Goal: Task Accomplishment & Management: Manage account settings

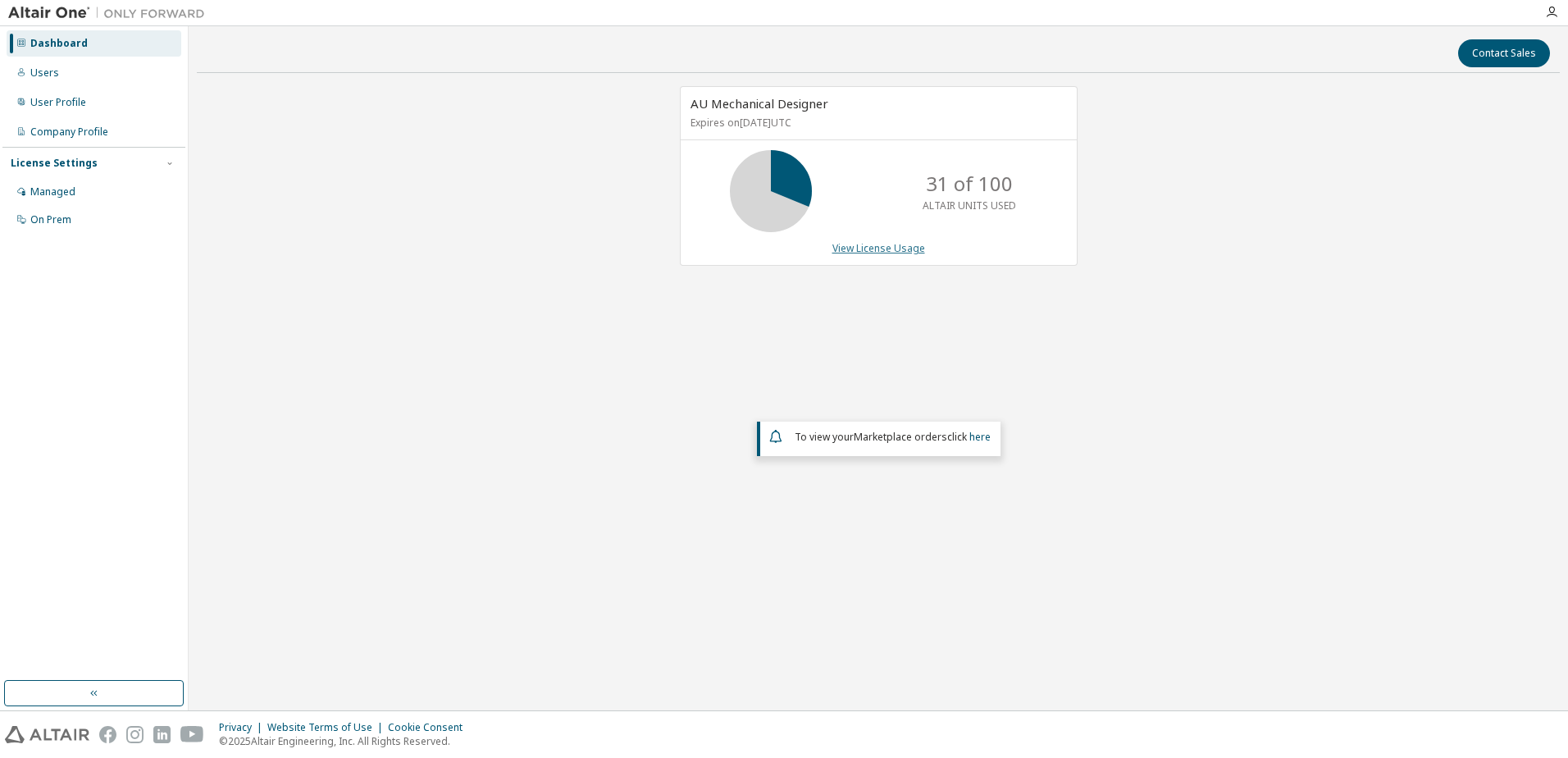
click at [899, 252] on link "View License Usage" at bounding box center [879, 248] width 93 height 14
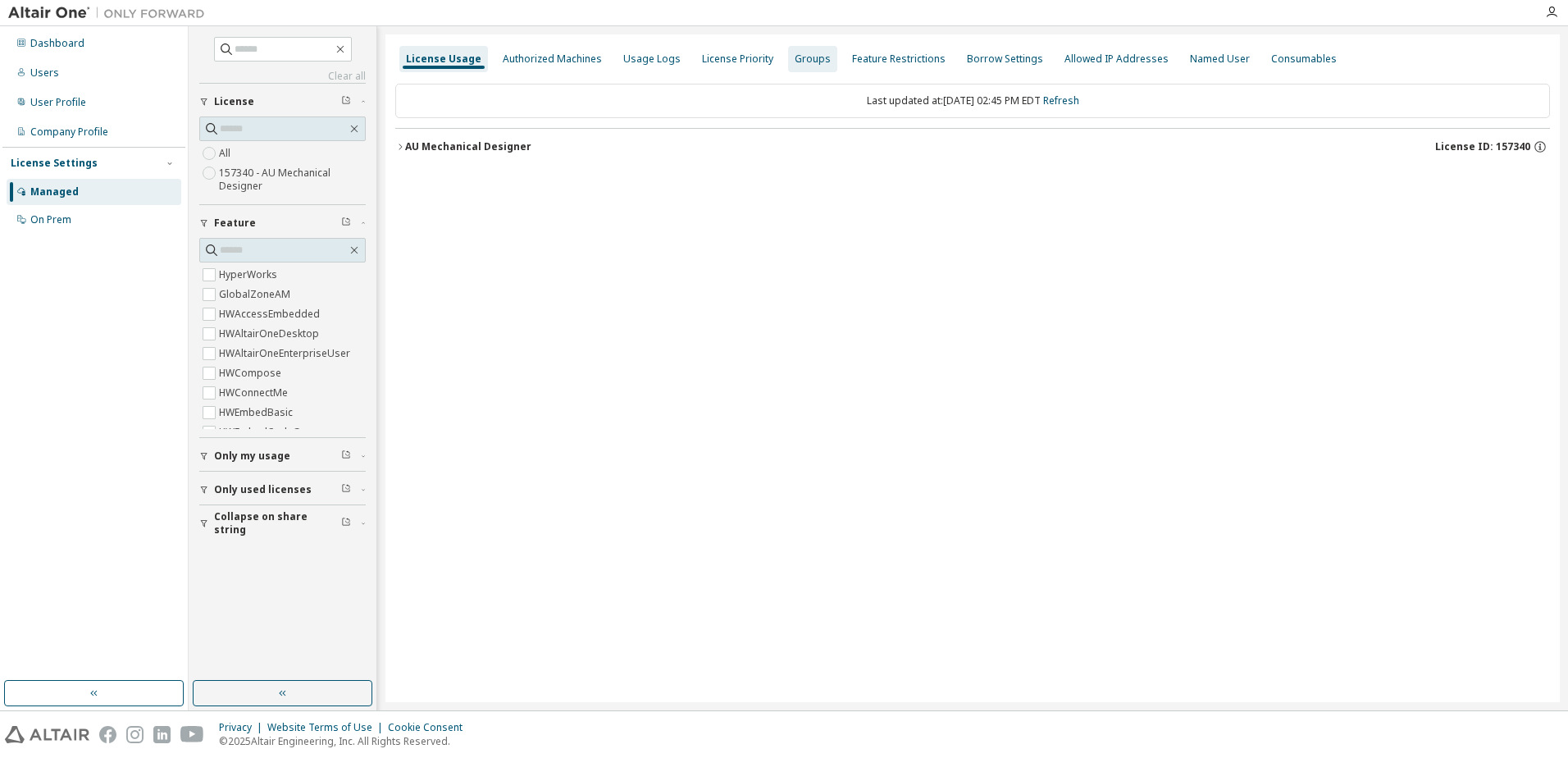
click at [808, 65] on div "Groups" at bounding box center [812, 59] width 36 height 13
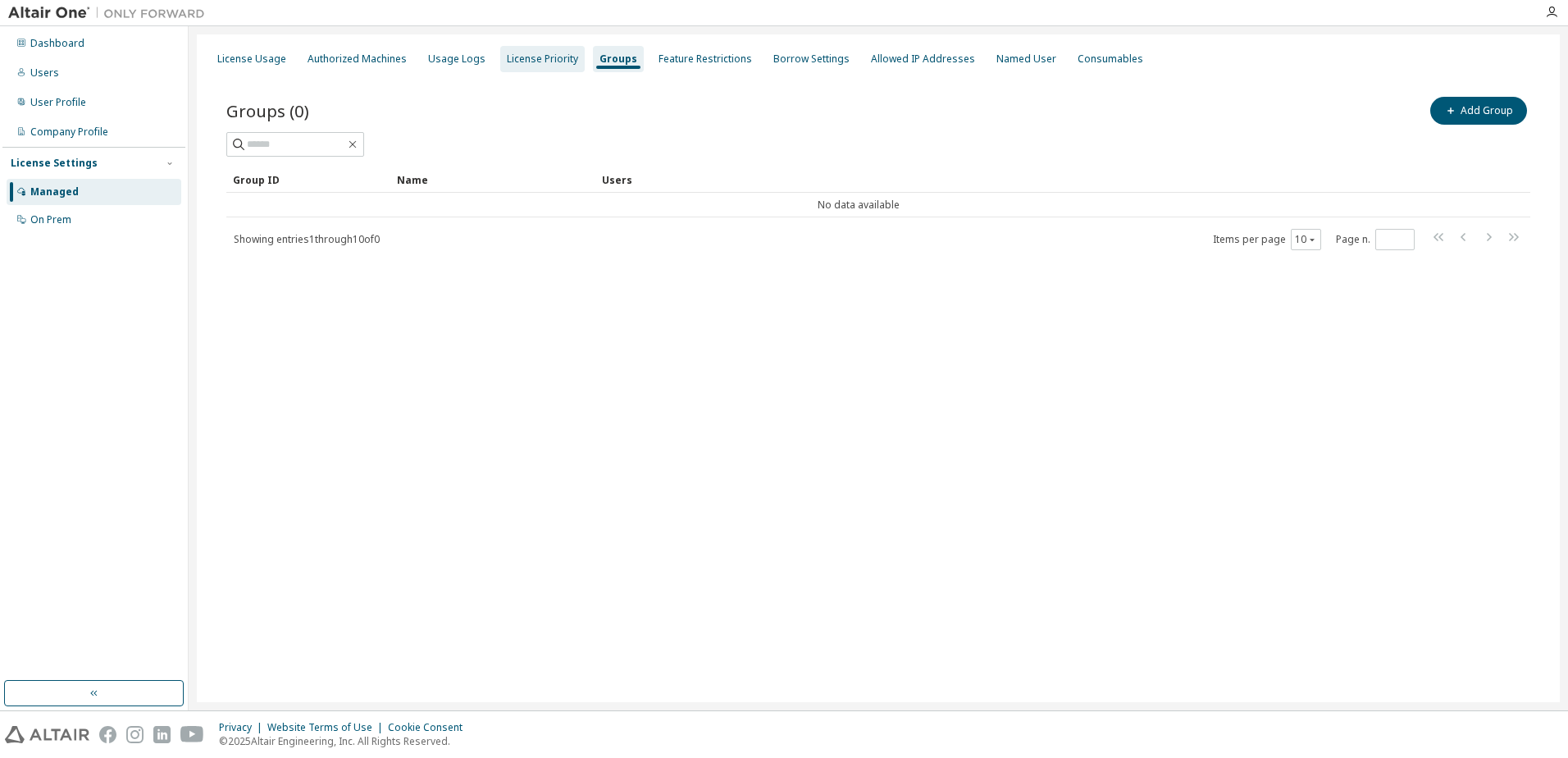
click at [527, 54] on div "License Priority" at bounding box center [542, 59] width 72 height 13
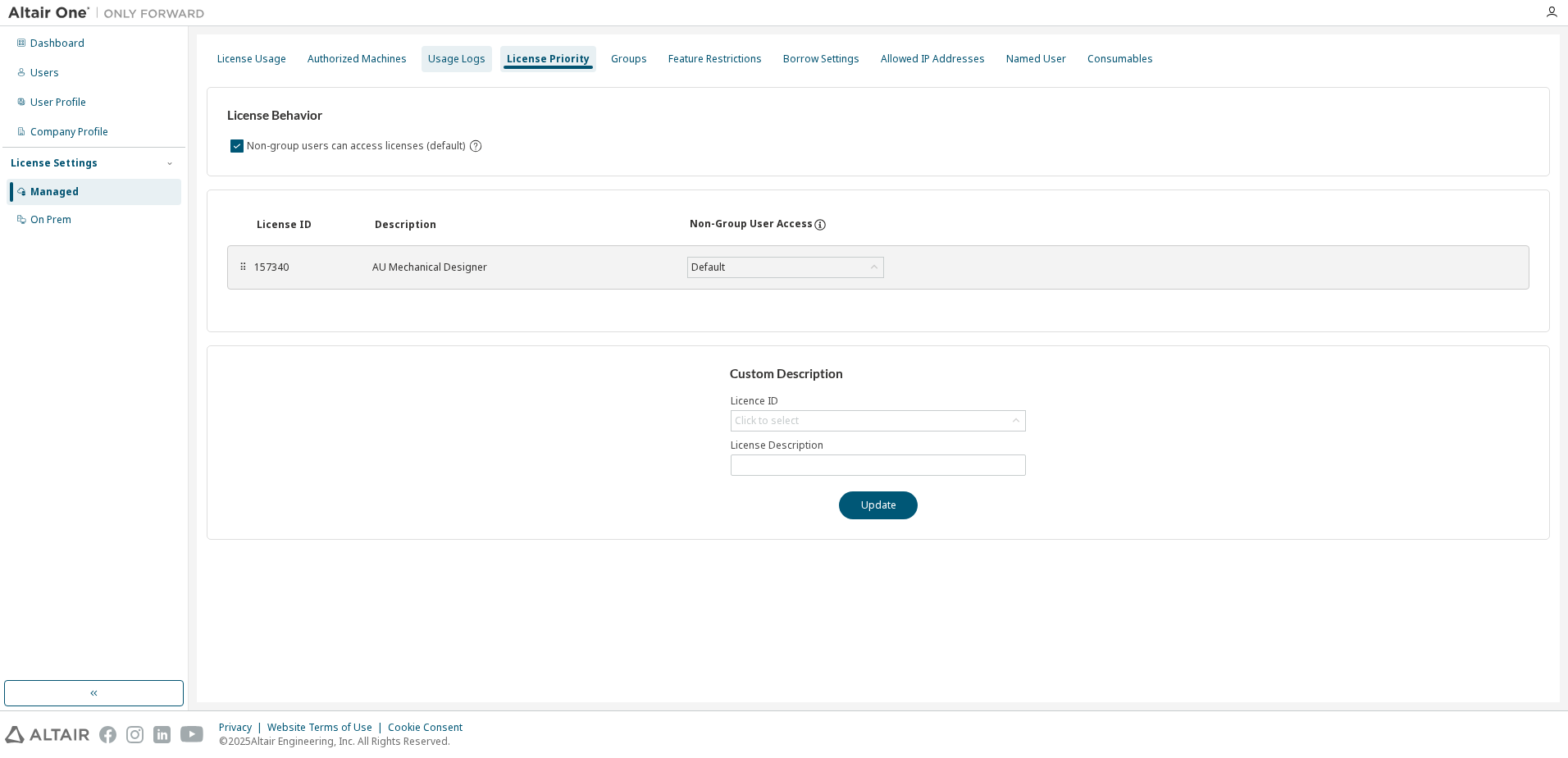
click at [462, 56] on div "Usage Logs" at bounding box center [457, 59] width 58 height 13
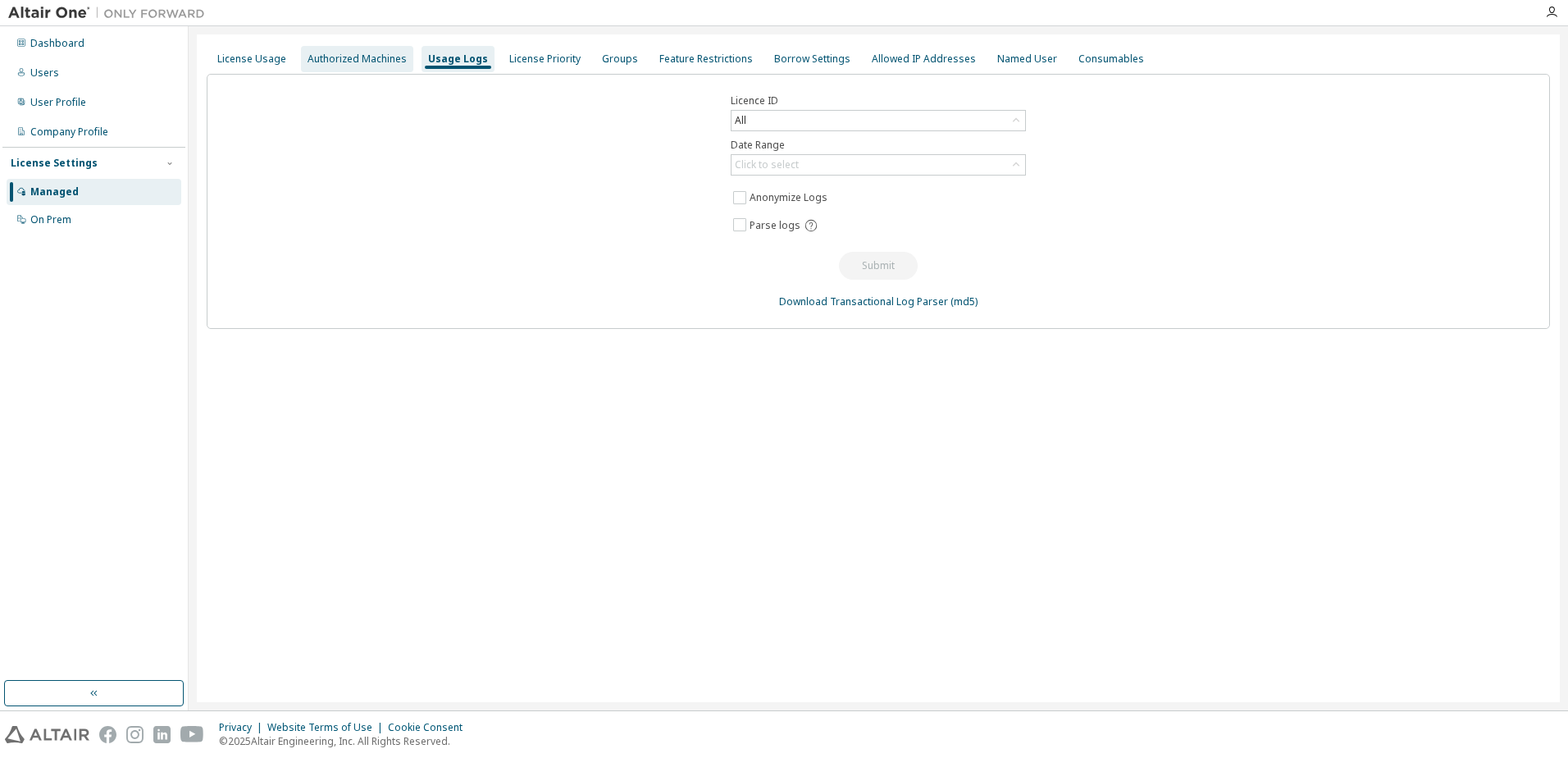
click at [373, 58] on div "Authorized Machines" at bounding box center [357, 59] width 99 height 13
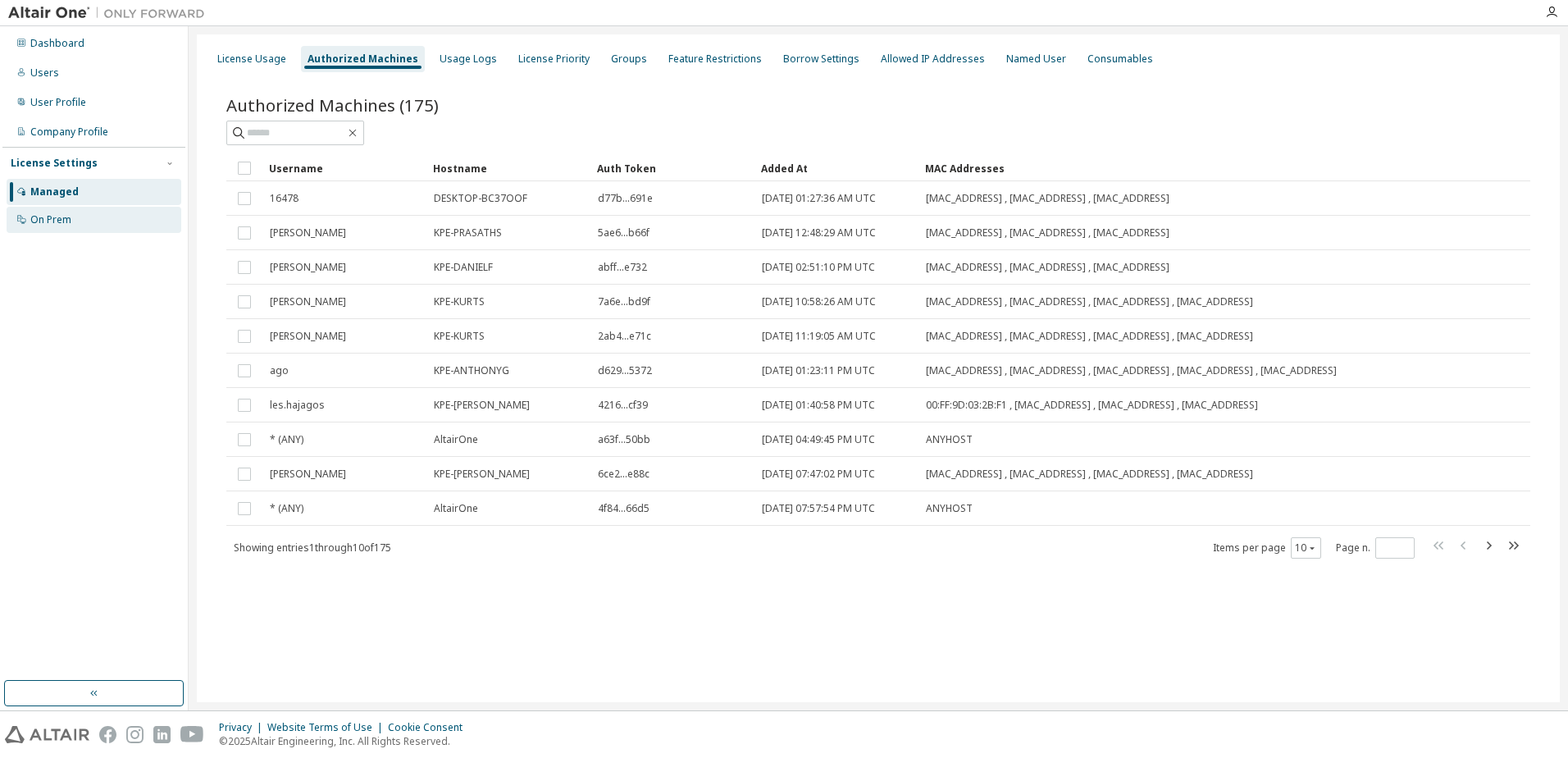
click at [53, 224] on div "On Prem" at bounding box center [51, 220] width 41 height 13
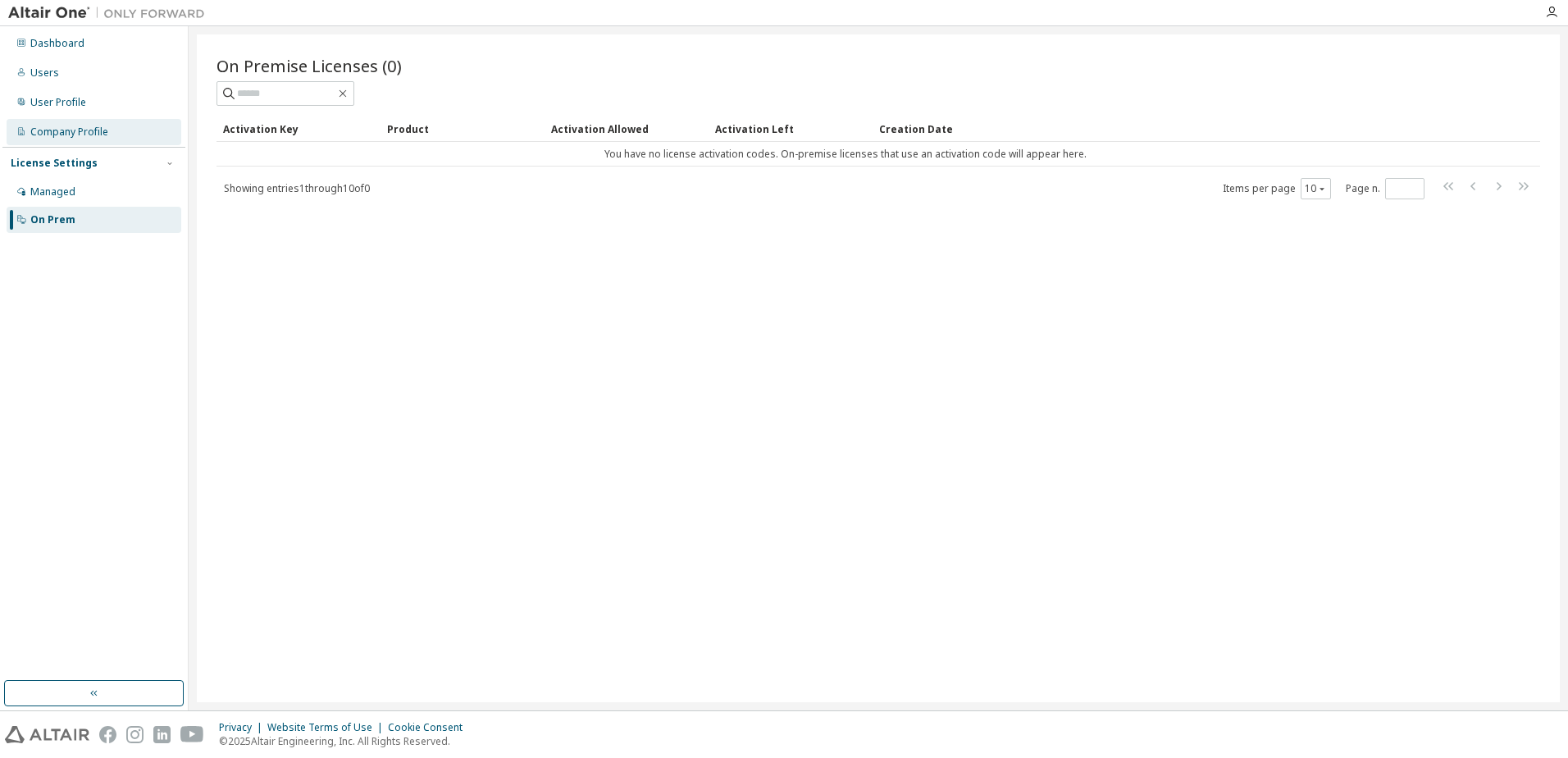
click at [52, 126] on div "Company Profile" at bounding box center [70, 131] width 78 height 13
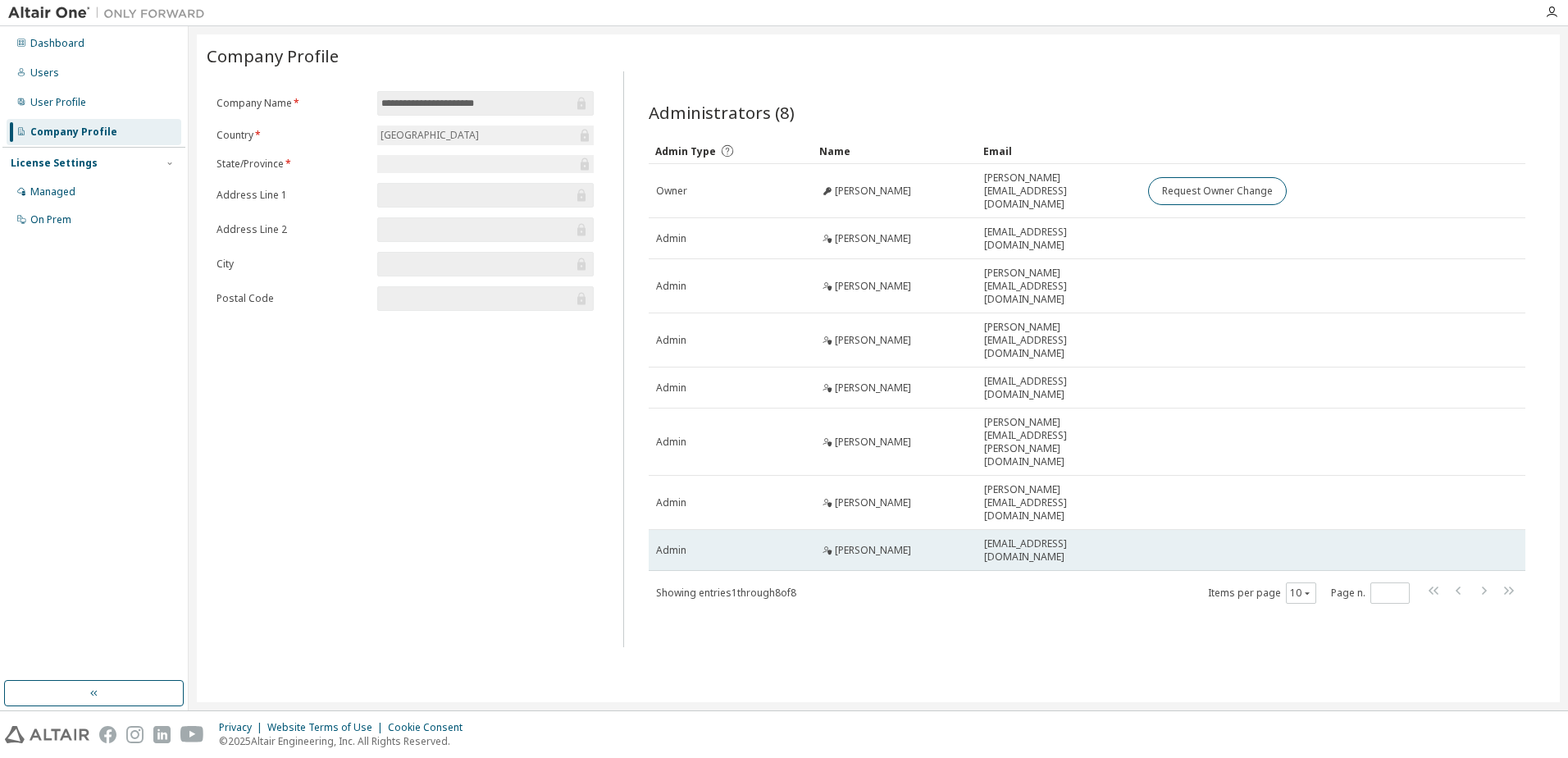
click at [1142, 531] on td at bounding box center [1306, 551] width 332 height 41
drag, startPoint x: 855, startPoint y: 463, endPoint x: 737, endPoint y: 471, distance: 118.3
click at [737, 531] on td "Admin" at bounding box center [730, 551] width 164 height 41
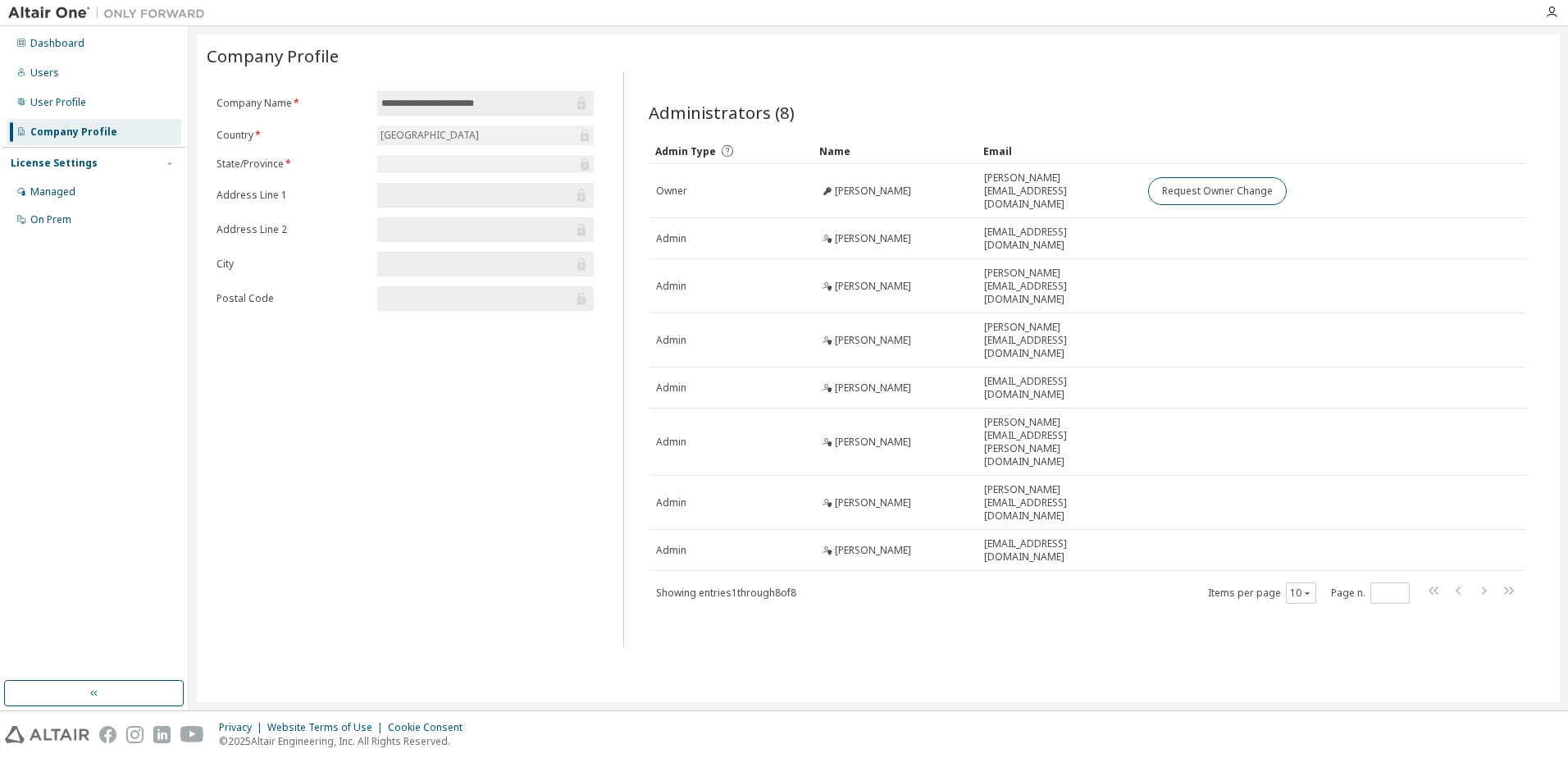
click at [482, 102] on input "**********" at bounding box center [477, 103] width 192 height 17
click at [43, 99] on div "User Profile" at bounding box center [58, 102] width 56 height 13
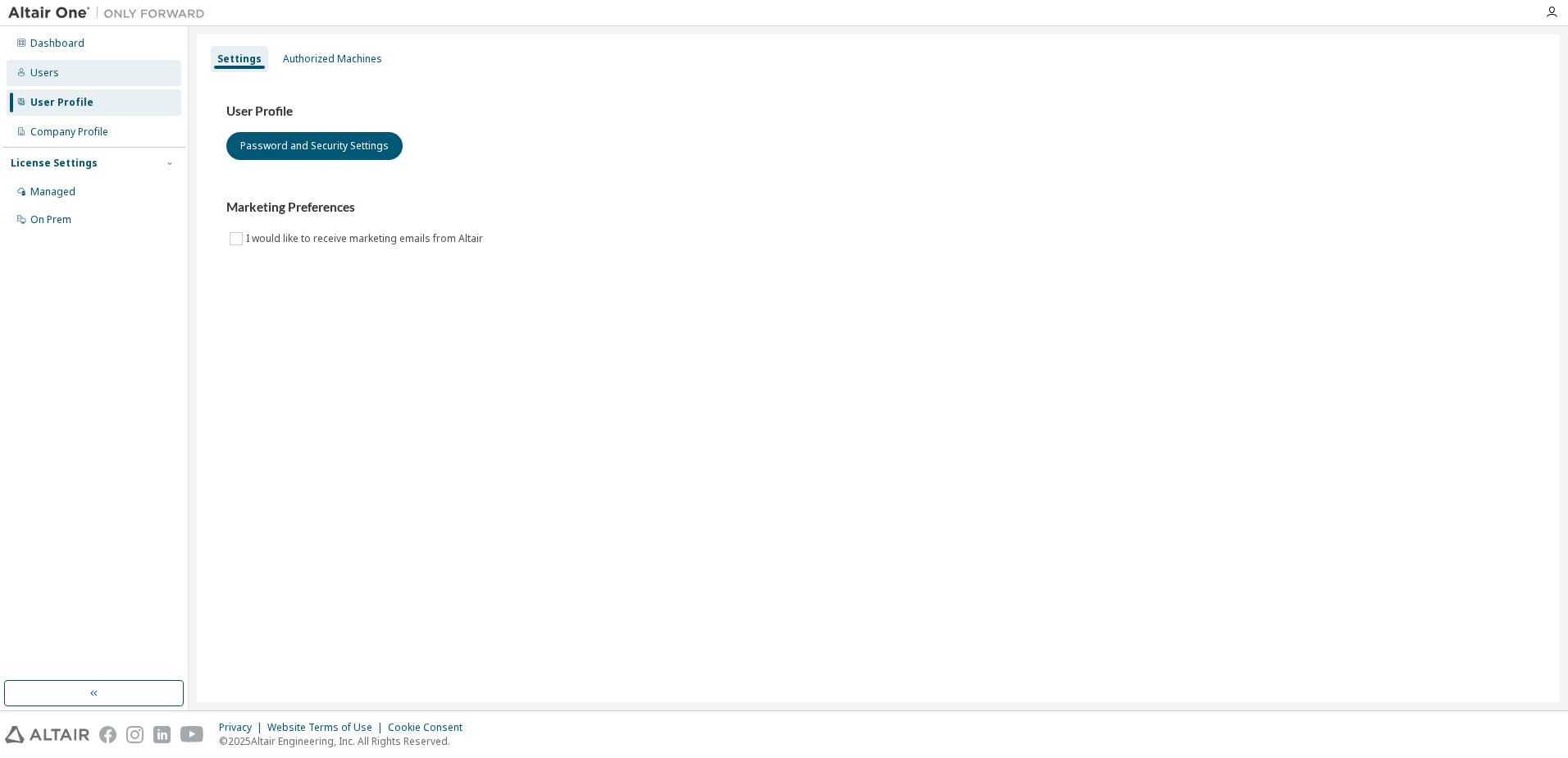
click at [68, 73] on div "Users" at bounding box center [94, 73] width 174 height 26
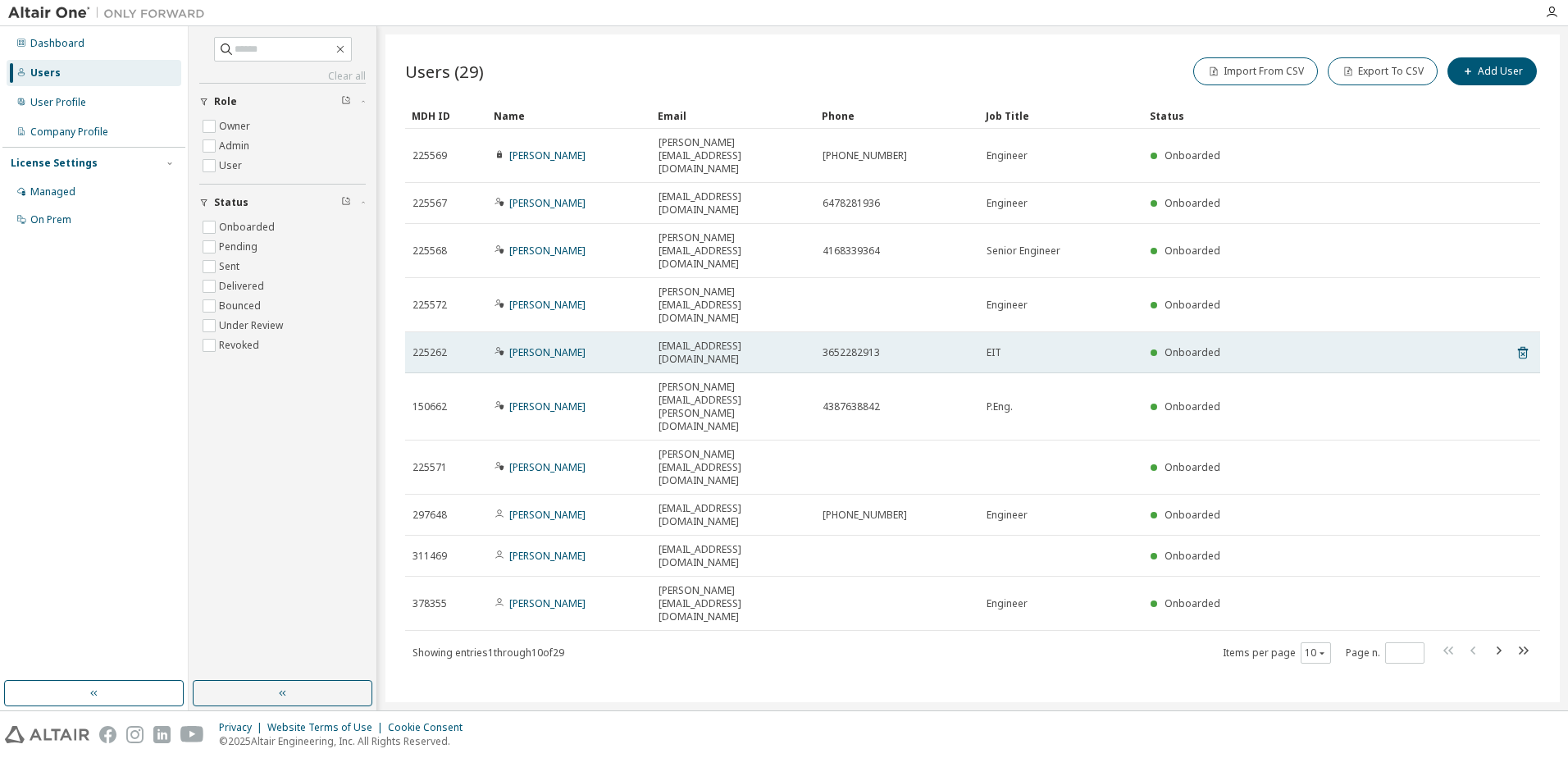
click at [1169, 345] on span "Onboarded" at bounding box center [1193, 352] width 56 height 14
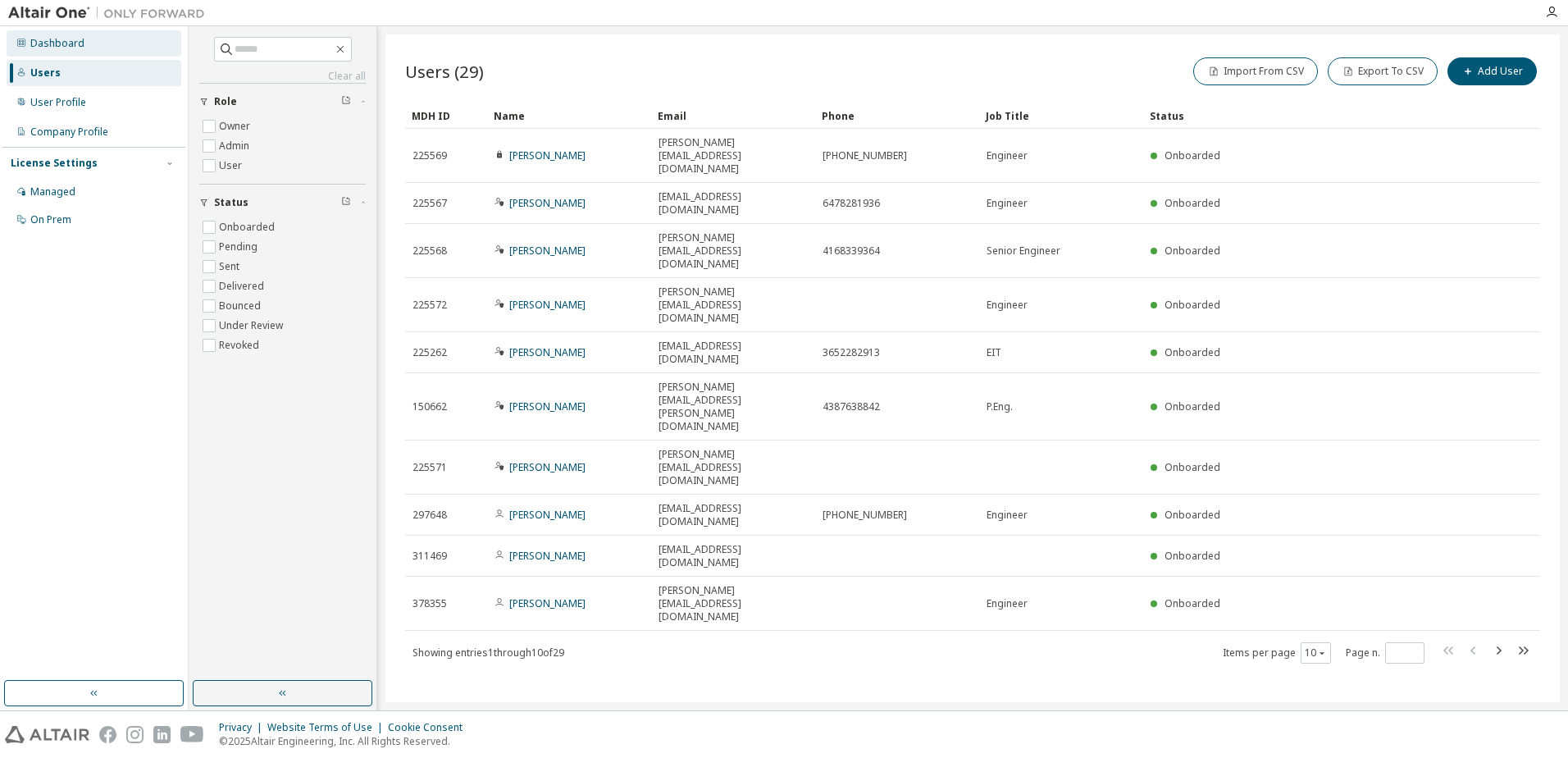
click at [84, 50] on div "Dashboard" at bounding box center [94, 43] width 174 height 26
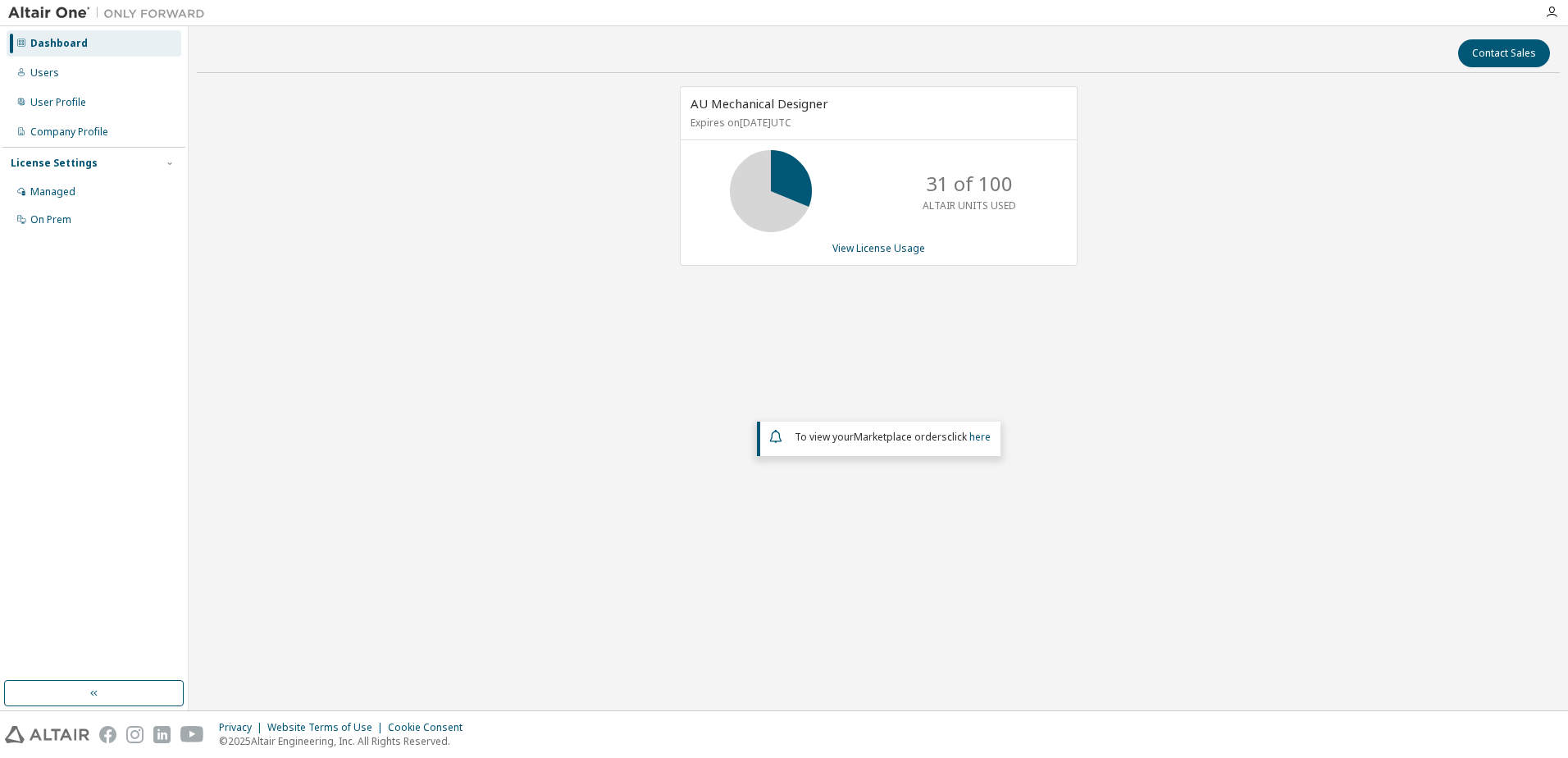
click at [993, 441] on div "To view your Marketplace orders click here" at bounding box center [894, 436] width 199 height 13
click at [969, 436] on span "To view your Marketplace orders click here" at bounding box center [893, 437] width 196 height 14
click at [974, 436] on link "here" at bounding box center [980, 437] width 22 height 14
click at [50, 189] on div "Managed" at bounding box center [53, 191] width 45 height 13
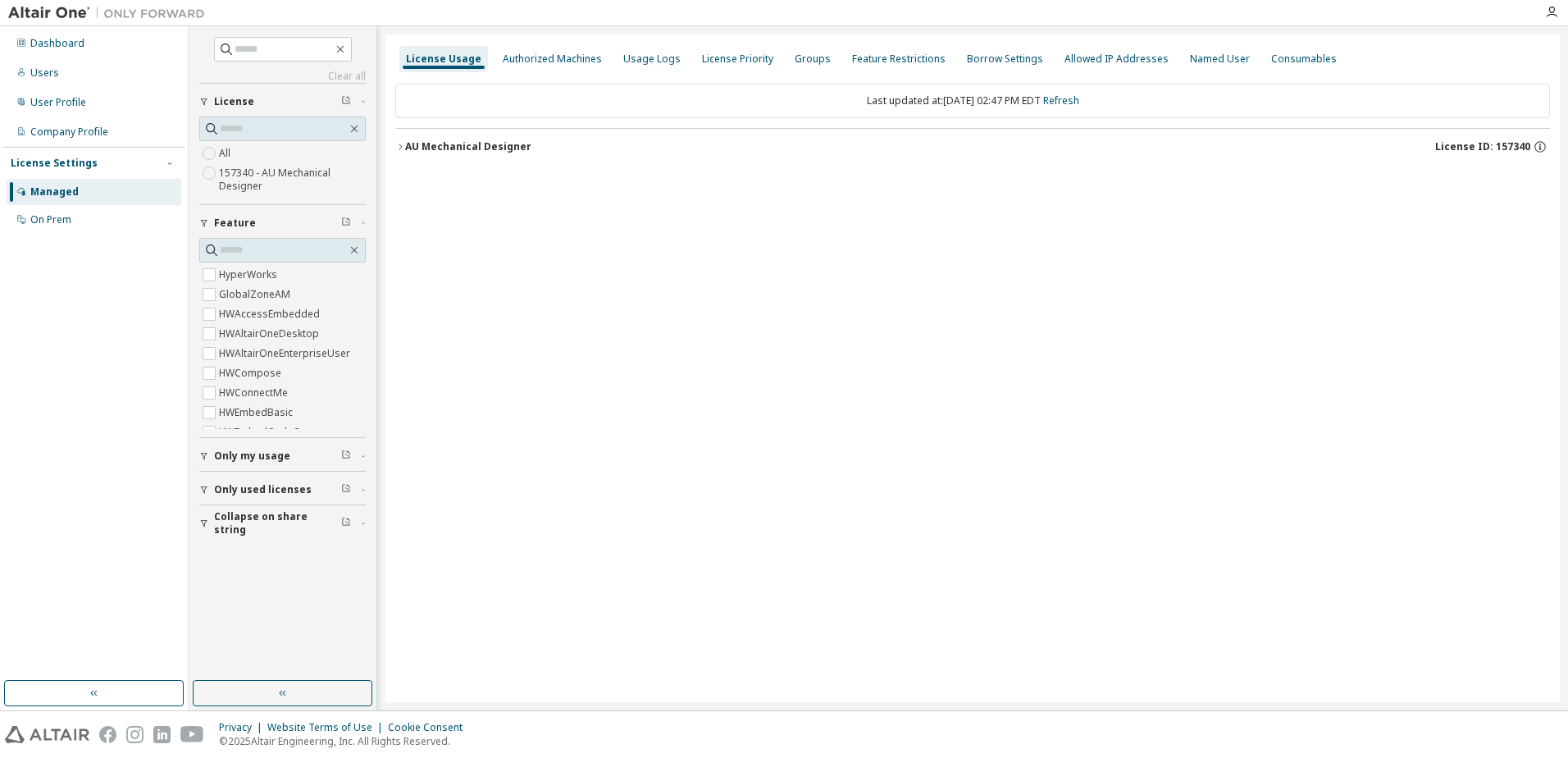
click at [246, 458] on span "Only my usage" at bounding box center [252, 456] width 76 height 13
click at [255, 535] on span "Only used licenses" at bounding box center [263, 537] width 98 height 13
click at [269, 619] on span "Collapse on share string" at bounding box center [277, 619] width 127 height 26
click at [967, 55] on div "Borrow Settings" at bounding box center [1005, 59] width 76 height 13
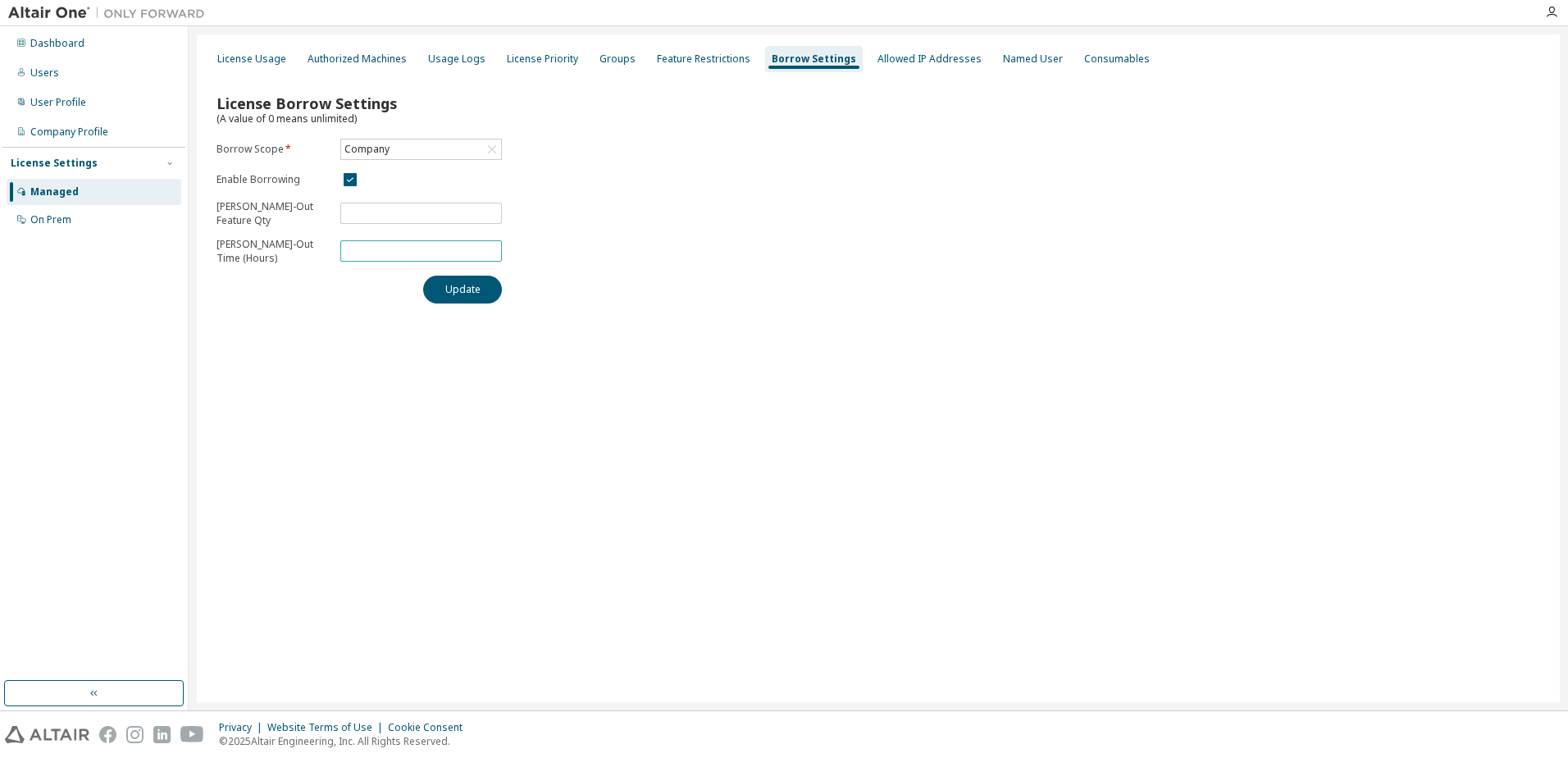
click at [360, 255] on input "*" at bounding box center [421, 250] width 154 height 13
click at [727, 62] on div "Feature Restrictions" at bounding box center [703, 59] width 93 height 13
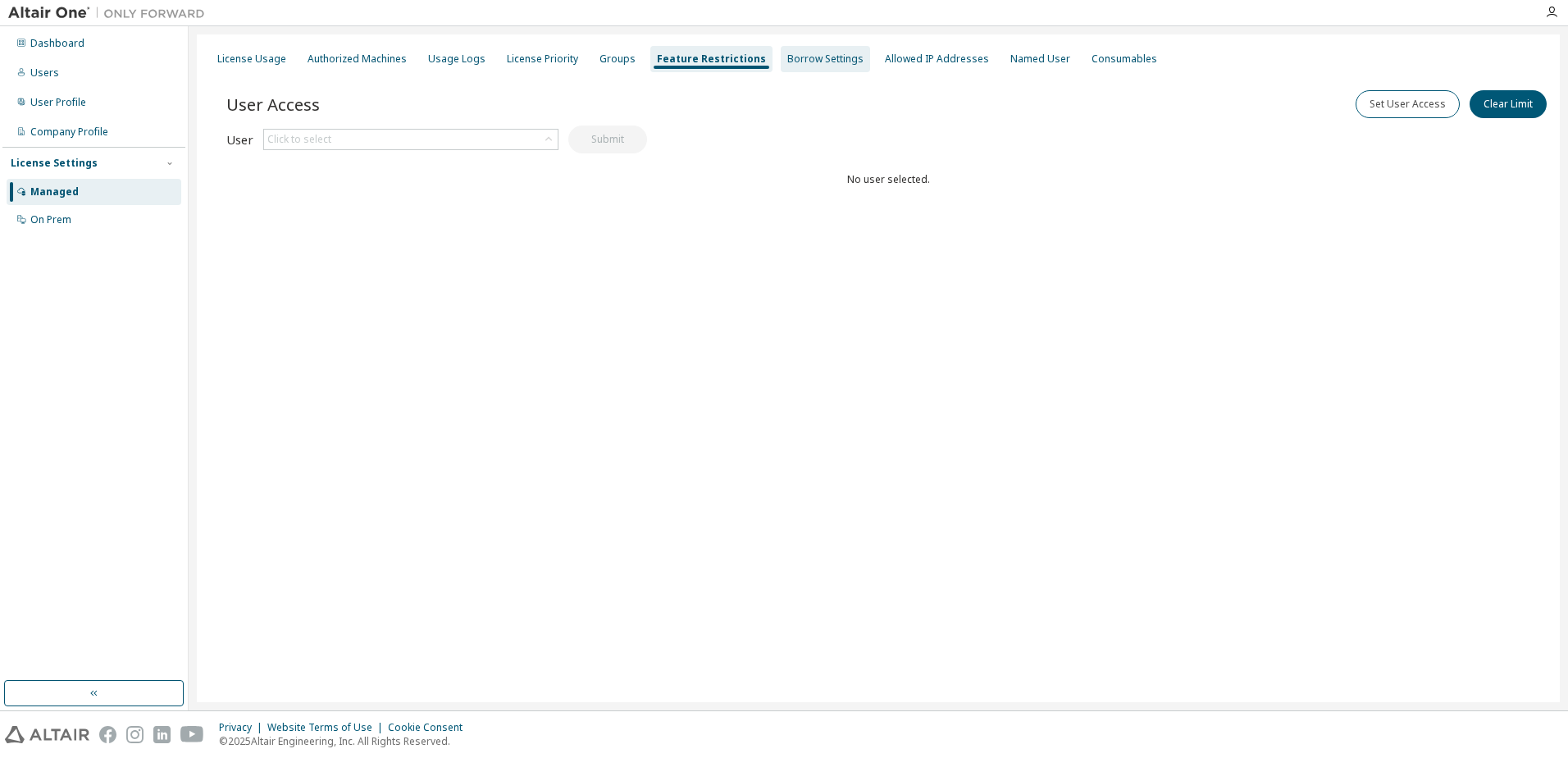
click at [788, 55] on div "Borrow Settings" at bounding box center [826, 59] width 76 height 13
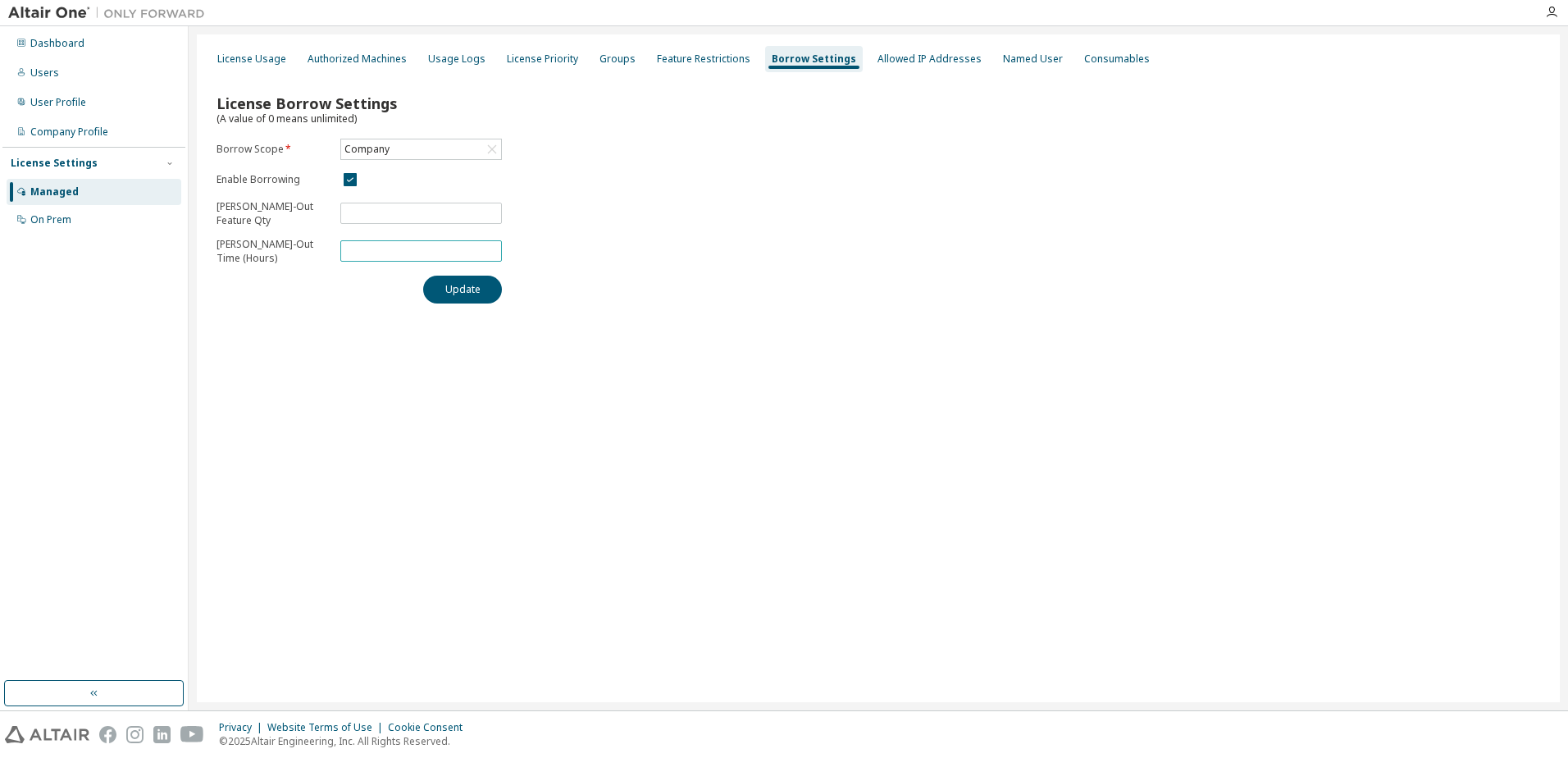
click at [359, 249] on input "*" at bounding box center [421, 250] width 154 height 13
click at [476, 296] on button "Update" at bounding box center [463, 289] width 78 height 27
click at [394, 249] on input "**" at bounding box center [421, 250] width 154 height 13
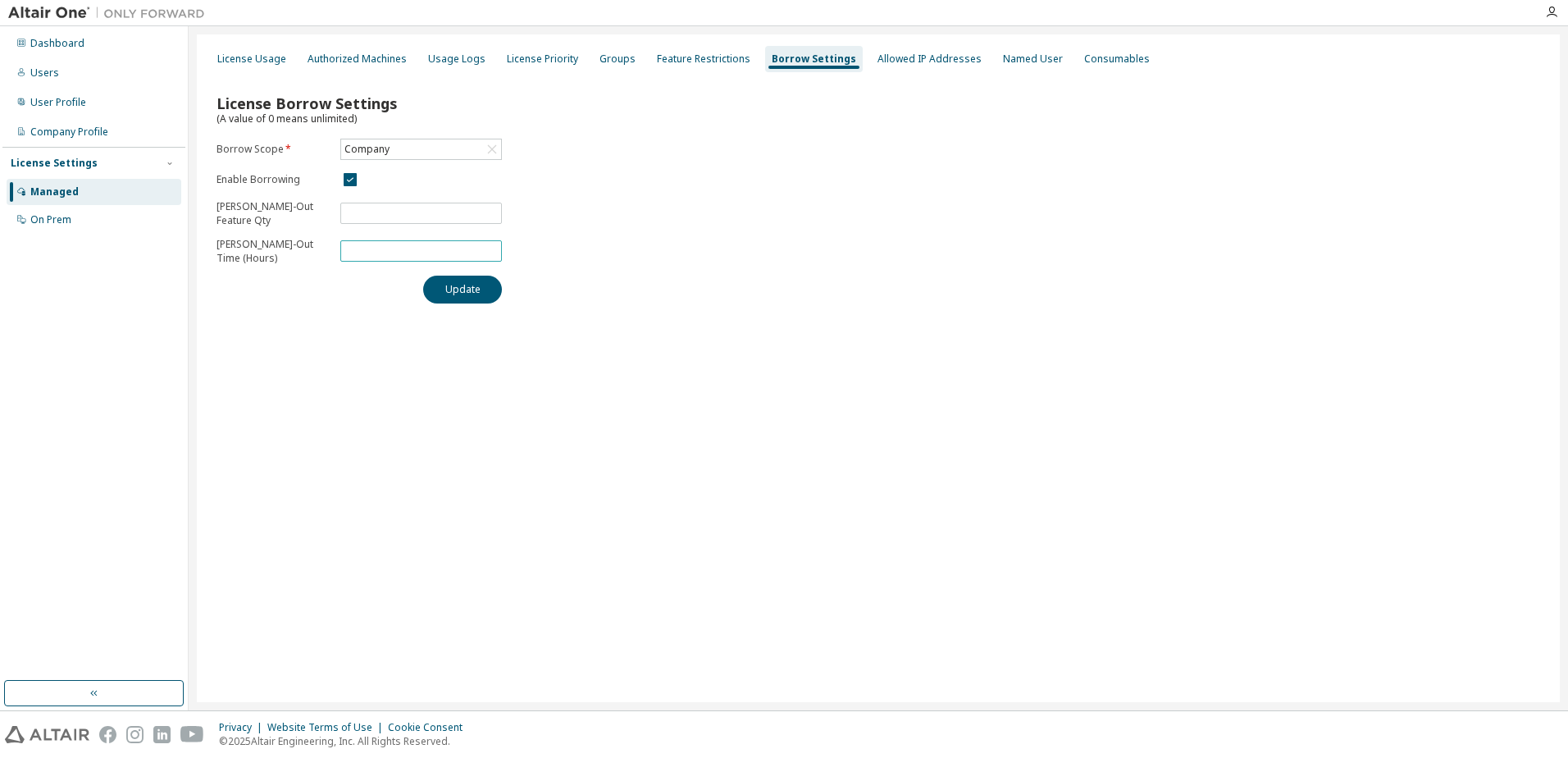
click at [394, 249] on input "**" at bounding box center [421, 250] width 154 height 13
type input "*"
click at [439, 296] on button "Update" at bounding box center [463, 289] width 78 height 27
click at [664, 47] on div "Feature Restrictions" at bounding box center [704, 59] width 107 height 26
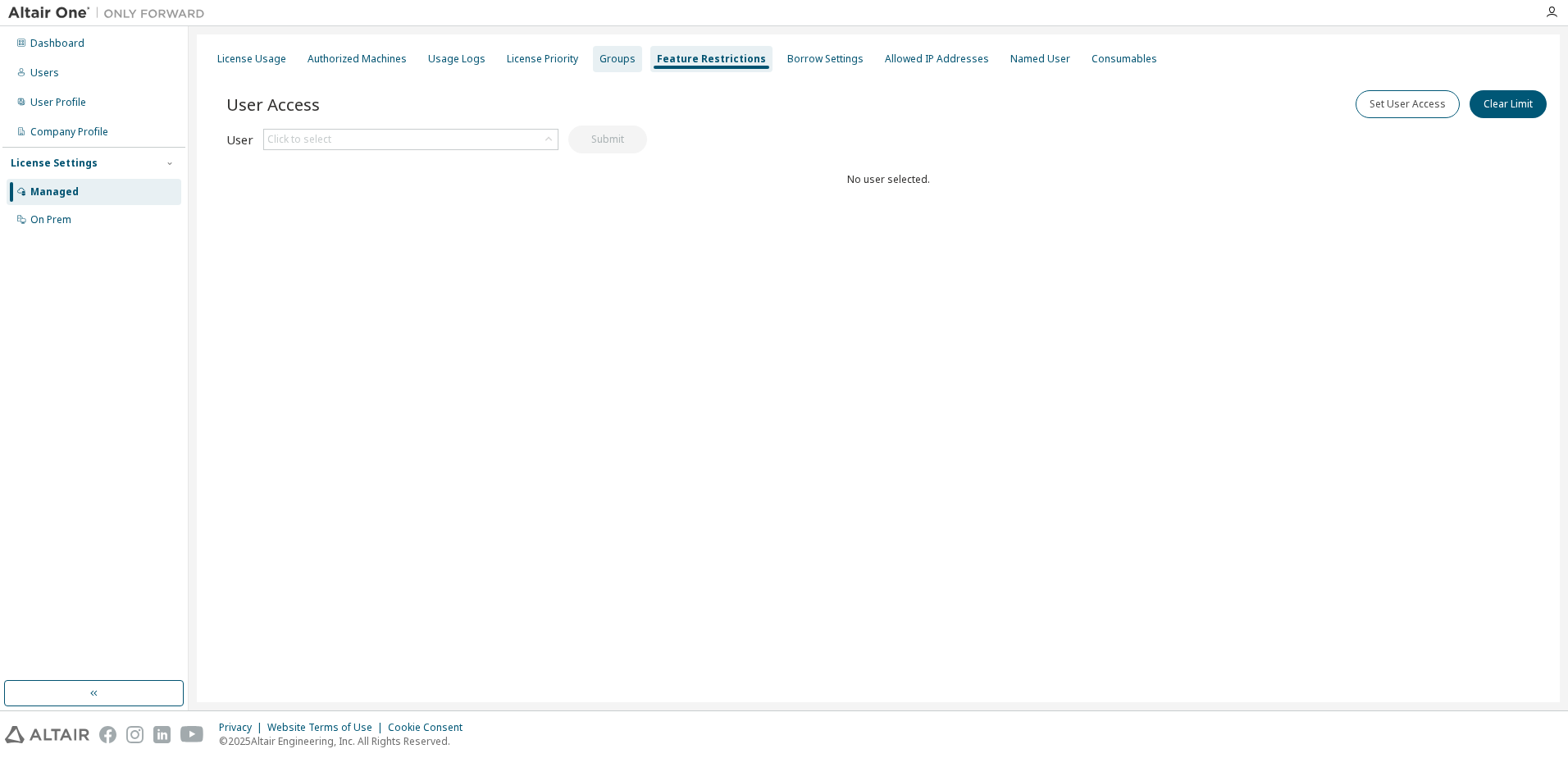
click at [605, 60] on div "Groups" at bounding box center [617, 59] width 36 height 13
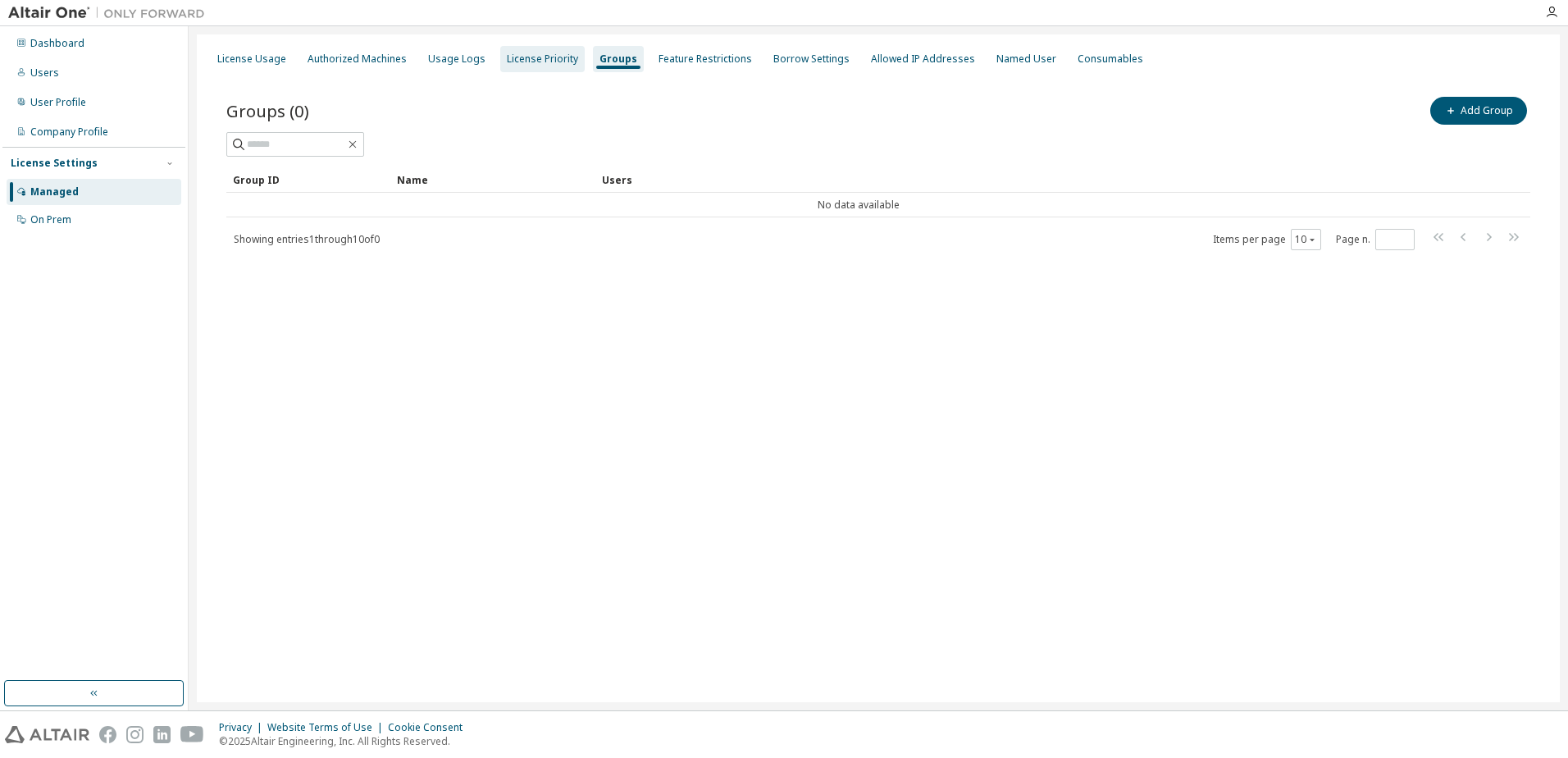
click at [526, 55] on div "License Priority" at bounding box center [542, 59] width 72 height 13
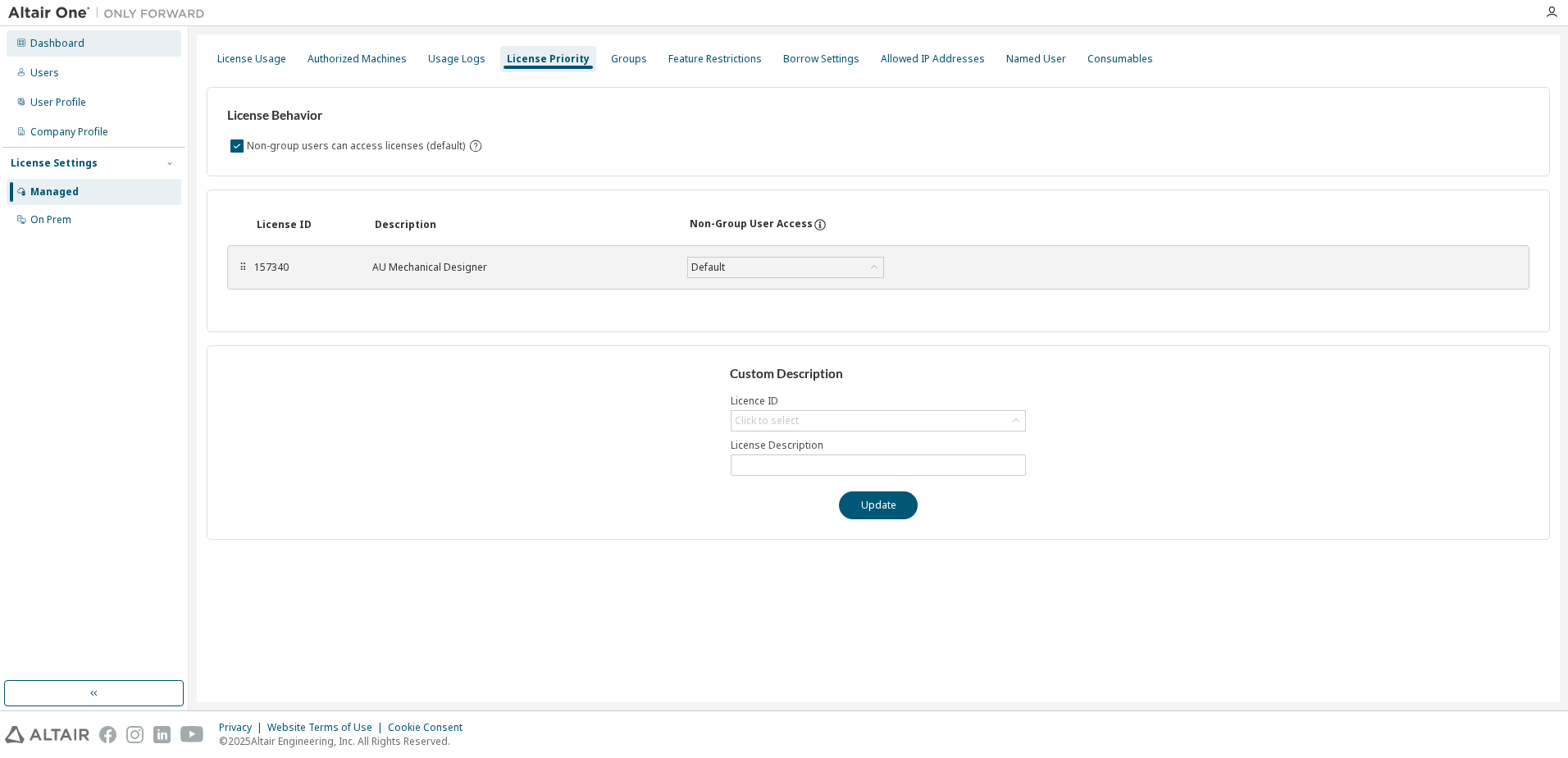
click at [31, 43] on div "Dashboard" at bounding box center [57, 43] width 54 height 13
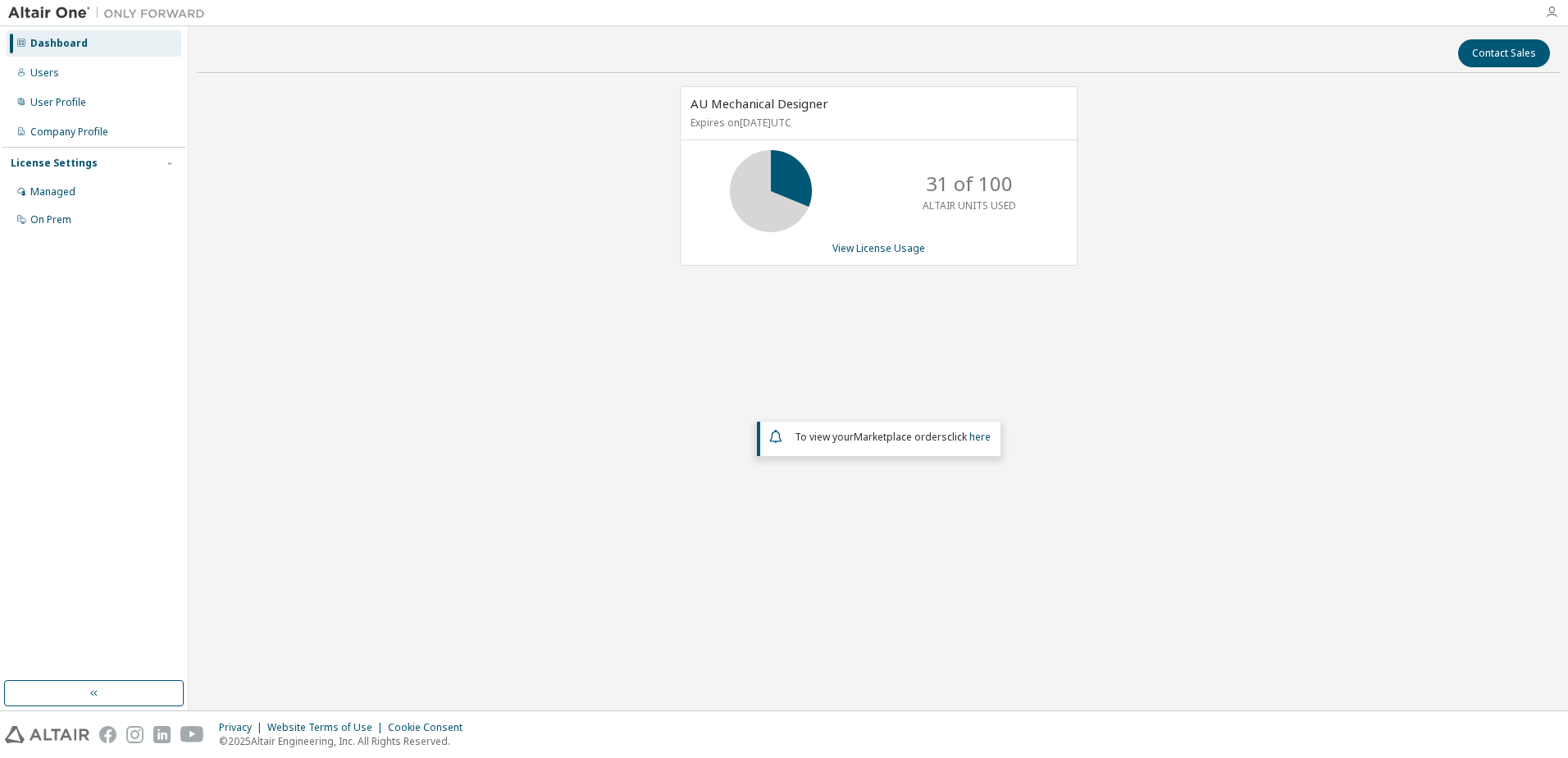
click at [1549, 12] on icon "button" at bounding box center [1551, 12] width 13 height 13
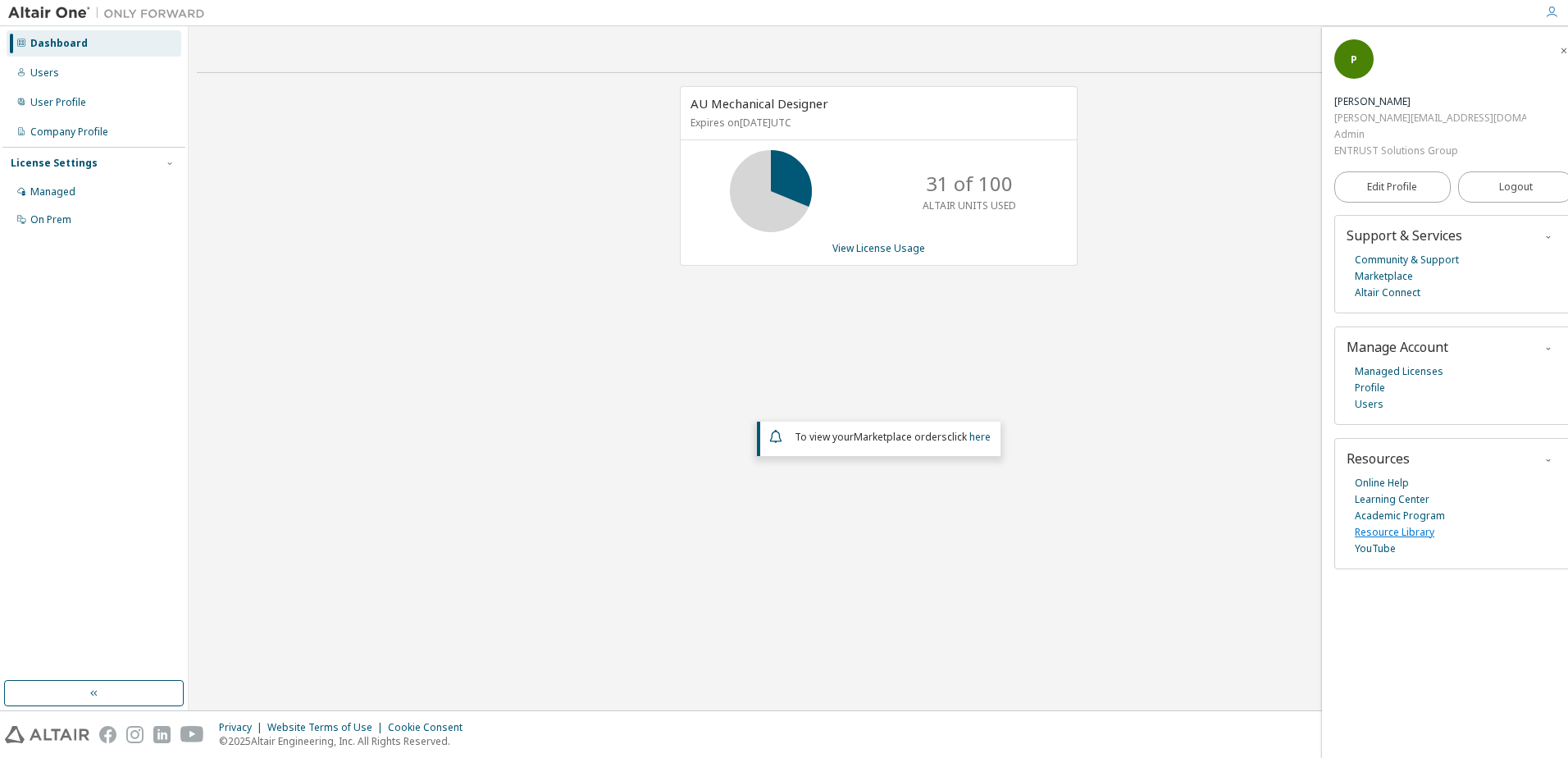
click at [1400, 525] on link "Resource Library" at bounding box center [1395, 532] width 79 height 17
